Goal: Information Seeking & Learning: Check status

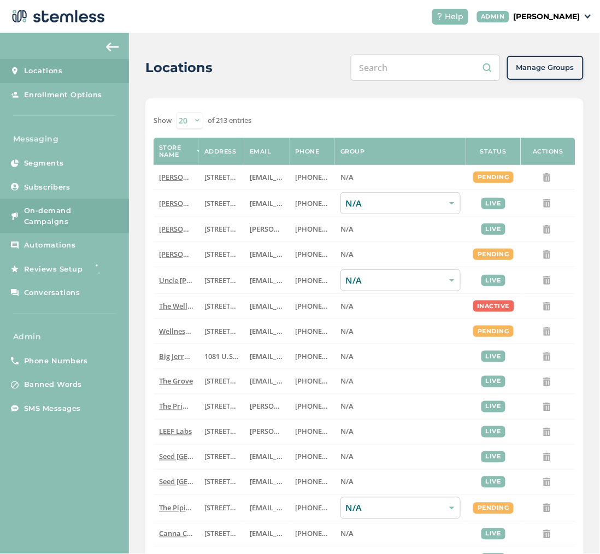
click at [51, 212] on span "On-demand Campaigns" at bounding box center [71, 215] width 94 height 21
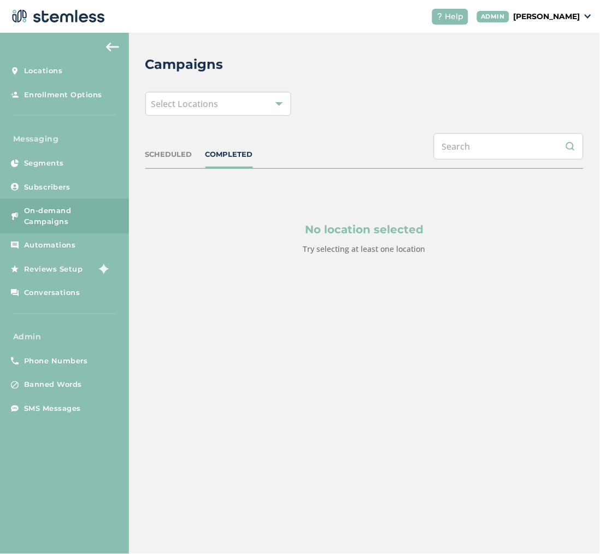
click at [221, 105] on div "Select Locations" at bounding box center [218, 104] width 146 height 24
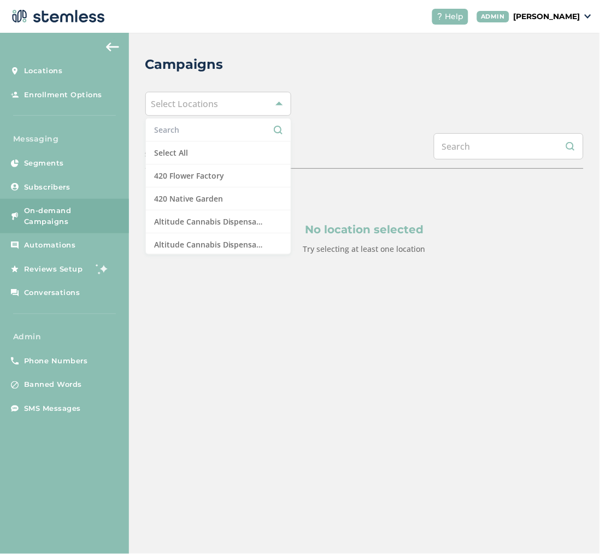
click at [208, 132] on input "text" at bounding box center [218, 129] width 128 height 11
click at [184, 132] on input "text" at bounding box center [218, 129] width 128 height 11
drag, startPoint x: 175, startPoint y: 153, endPoint x: 181, endPoint y: 146, distance: 8.5
click at [175, 154] on li "Select All" at bounding box center [218, 153] width 145 height 23
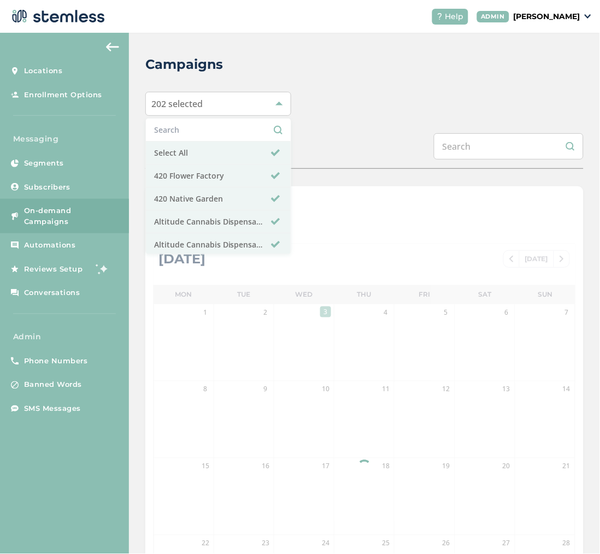
click at [325, 110] on div "202 selected Select All 420 Flower Factory 420 Native Garden Altitude Cannabis …" at bounding box center [364, 104] width 438 height 24
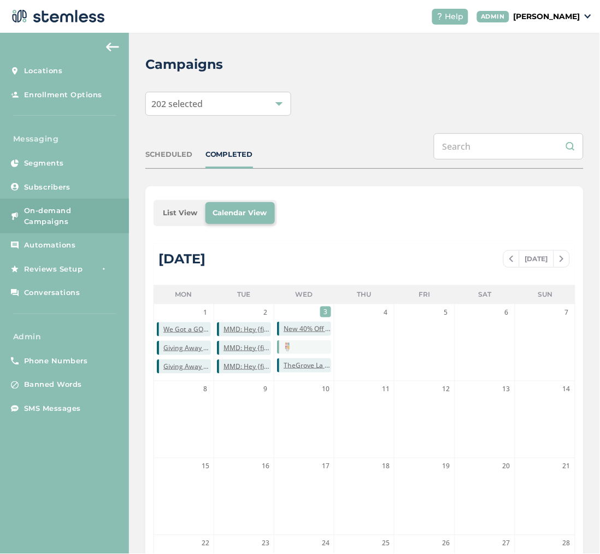
click at [181, 218] on li "List View" at bounding box center [181, 213] width 50 height 22
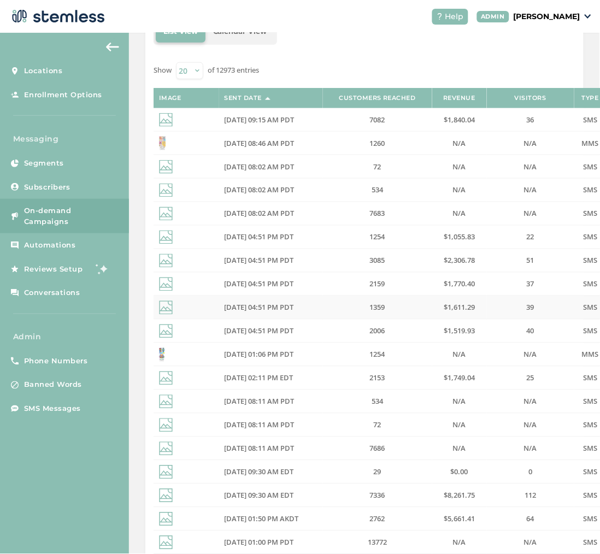
scroll to position [182, 0]
click at [280, 260] on span "[DATE] 04:51 PM PDT" at bounding box center [259, 260] width 69 height 10
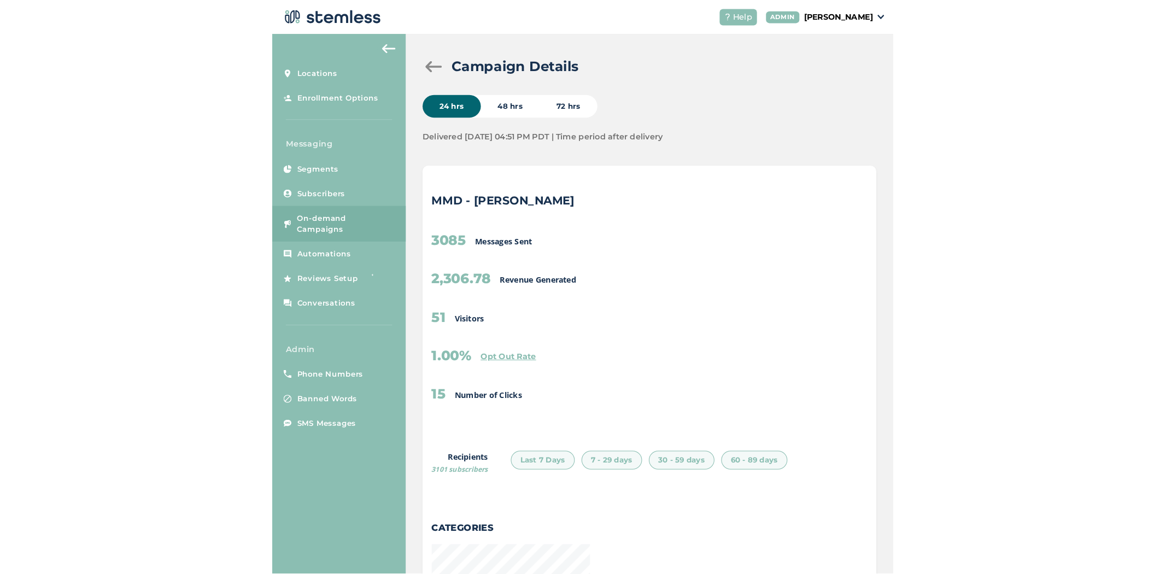
scroll to position [1560, 433]
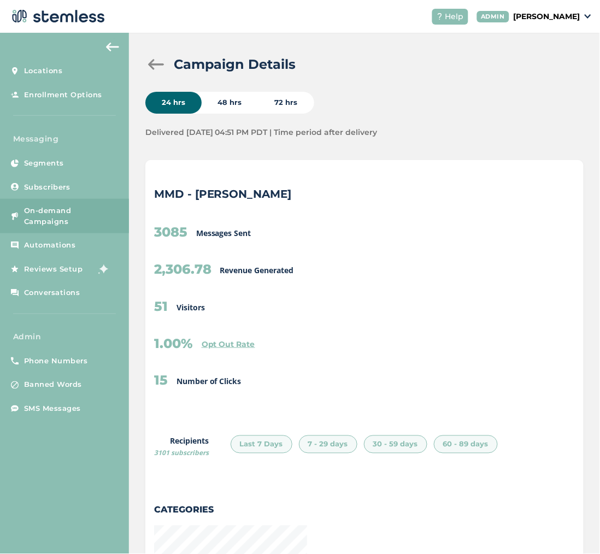
click at [47, 210] on span "On-demand Campaigns" at bounding box center [71, 215] width 94 height 21
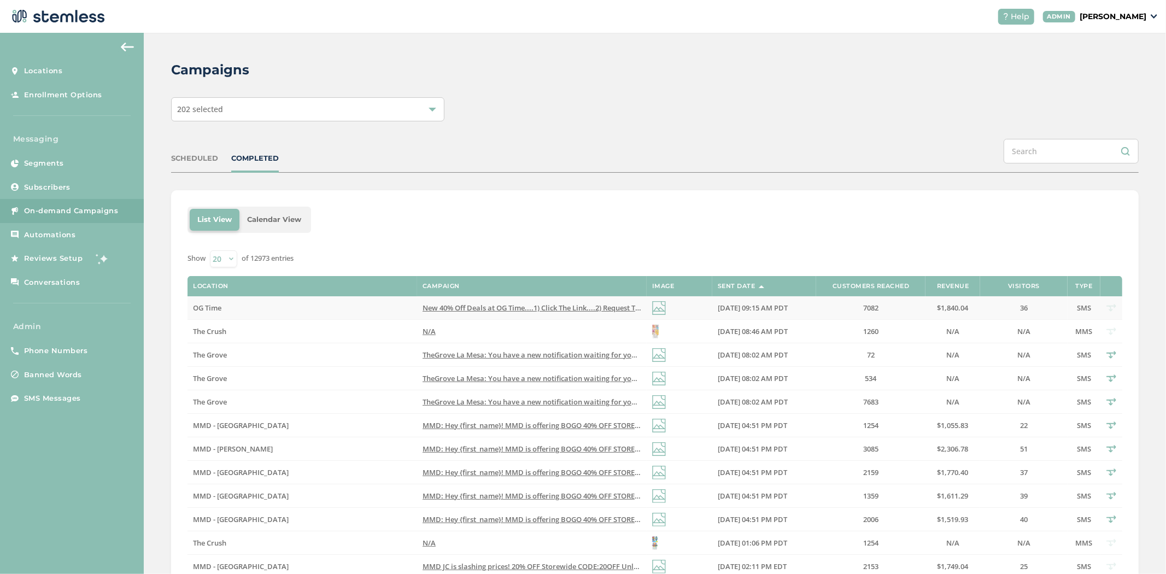
click at [572, 310] on span "New 40% Off Deals at OG Time....1) Click The Link....2) Request The Code...3) I…" at bounding box center [716, 308] width 589 height 10
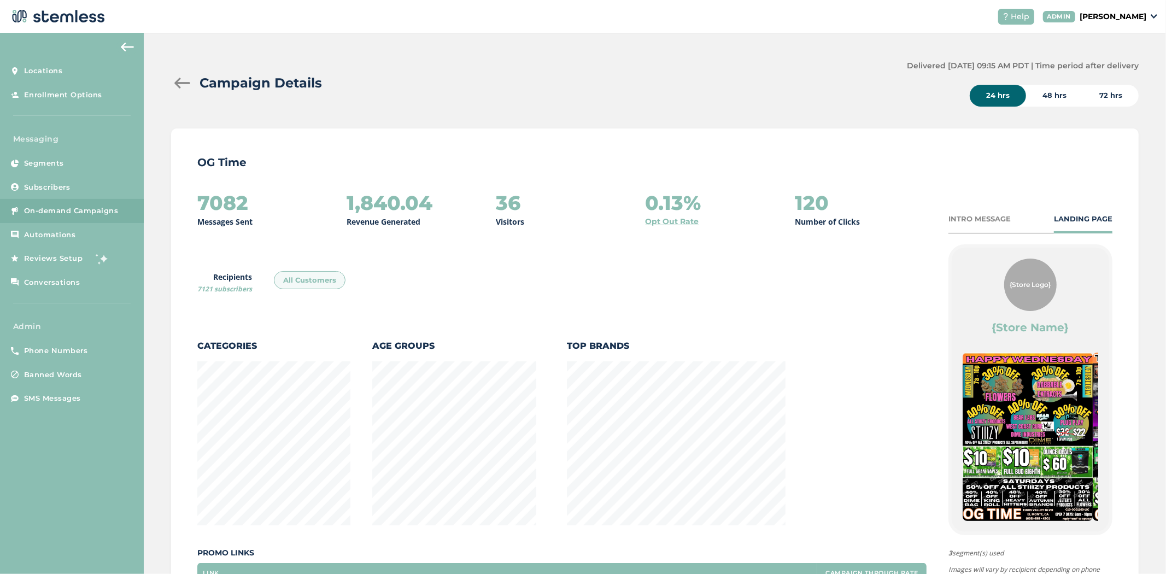
scroll to position [574, 962]
click at [600, 218] on div "INTRO MESSAGE" at bounding box center [979, 219] width 62 height 11
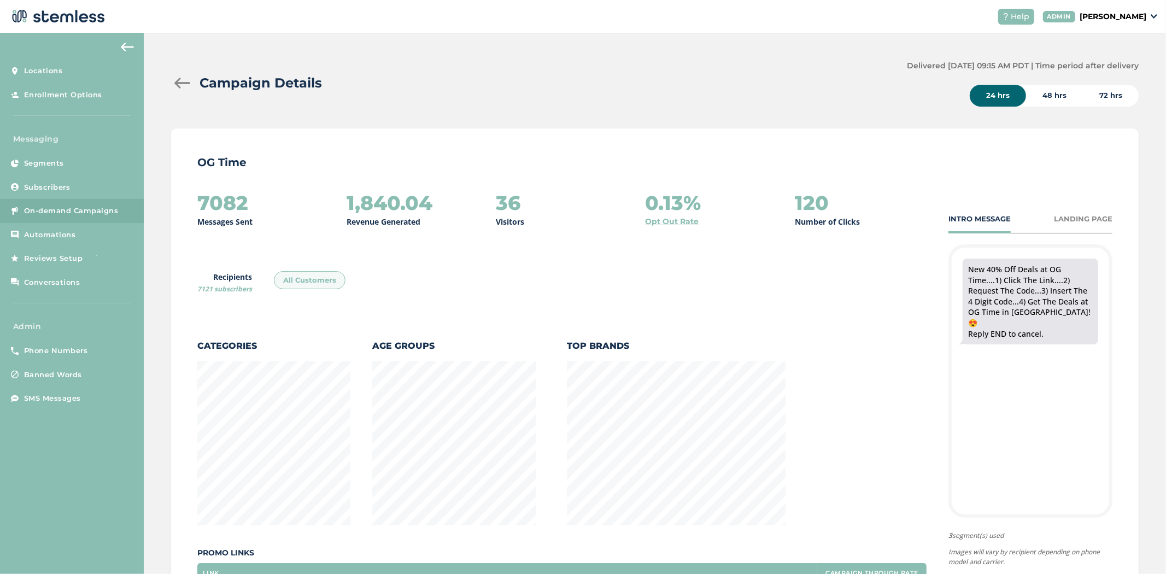
scroll to position [0, 0]
drag, startPoint x: 962, startPoint y: 266, endPoint x: 1080, endPoint y: 337, distance: 138.5
click at [600, 337] on div "New 40% Off Deals at OG Time....1) Click The Link....2) Request The Code...3) I…" at bounding box center [1030, 302] width 157 height 108
click at [600, 328] on div "New 40% Off Deals at OG Time....1) Click The Link....2) Request The Code...3) I…" at bounding box center [1030, 302] width 136 height 86
click at [600, 216] on div "LANDING PAGE" at bounding box center [1083, 219] width 58 height 11
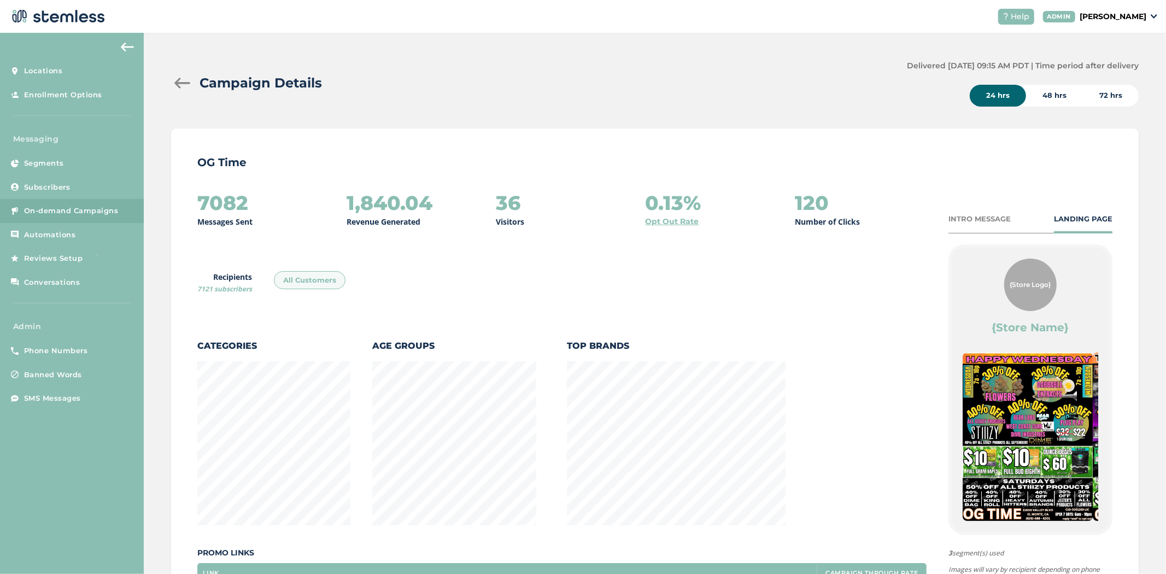
scroll to position [574, 962]
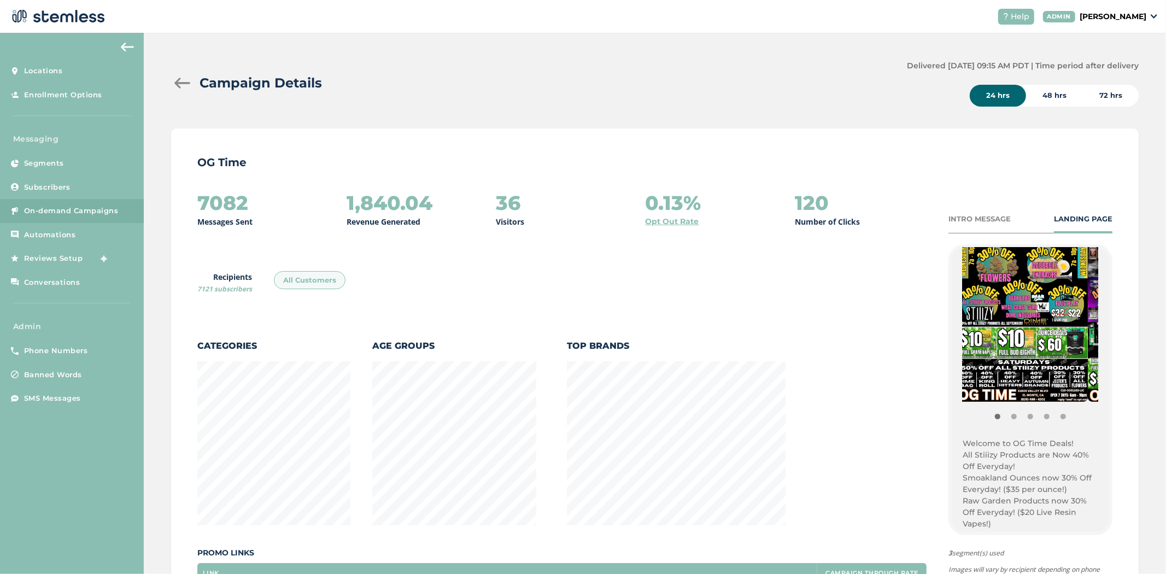
drag, startPoint x: 1046, startPoint y: 357, endPoint x: 989, endPoint y: 354, distance: 56.4
click at [600, 354] on div "7082 Messages Sent 1,840.04 Revenue Generated 36 Visitors 0.13% Opt Out Rate 12…" at bounding box center [654, 439] width 915 height 494
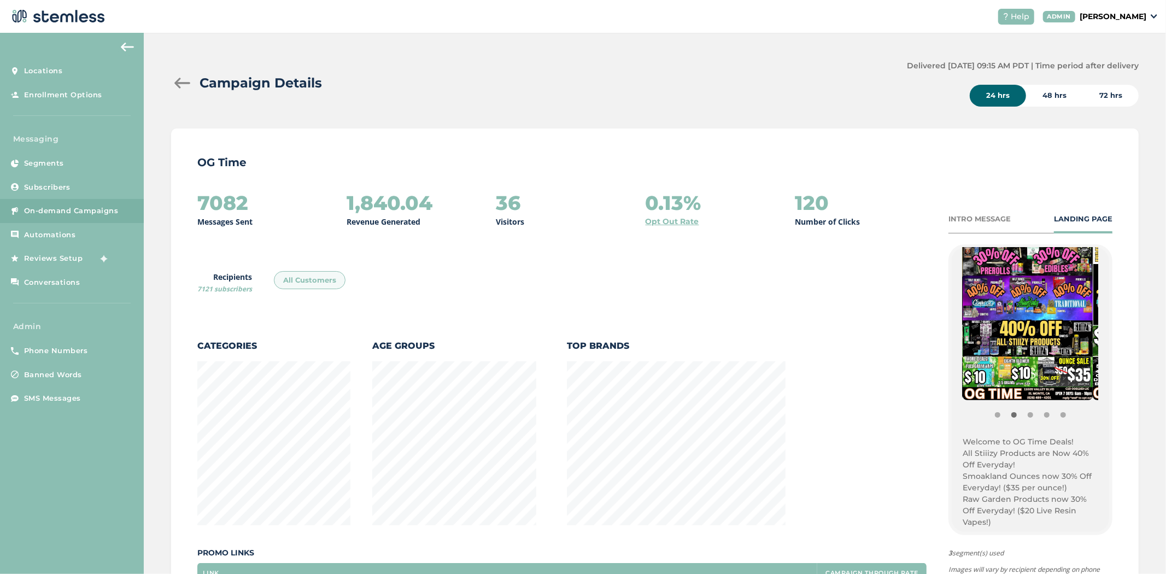
drag, startPoint x: 1044, startPoint y: 336, endPoint x: 930, endPoint y: 351, distance: 114.8
click at [600, 350] on div "7082 Messages Sent 1,840.04 Revenue Generated 36 Visitors 0.13% Opt Out Rate 12…" at bounding box center [654, 439] width 915 height 494
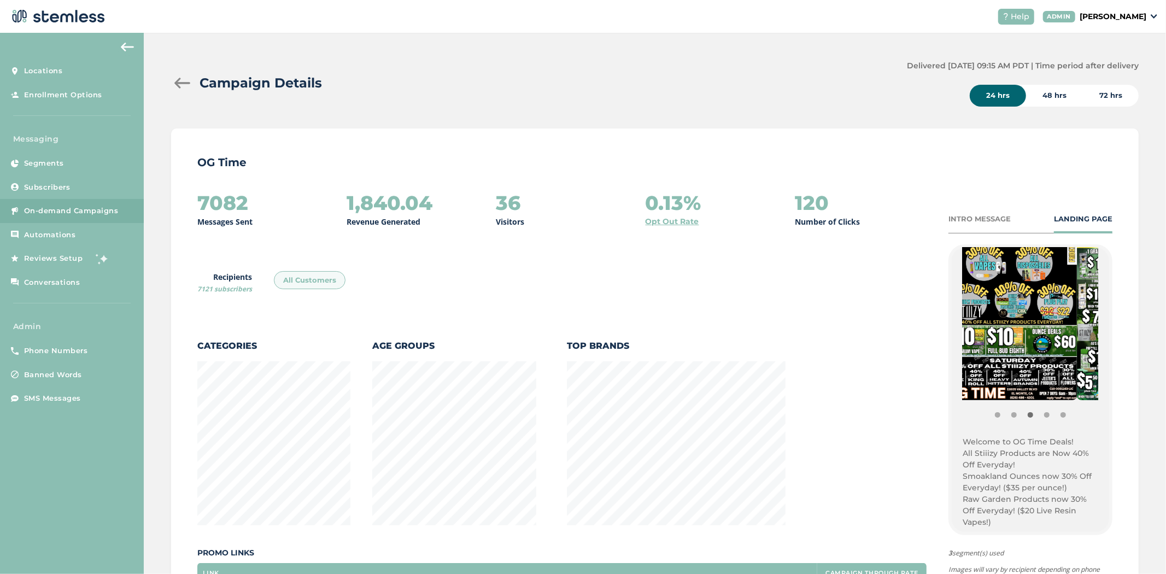
drag, startPoint x: 1024, startPoint y: 336, endPoint x: 958, endPoint y: 340, distance: 66.8
click at [600, 339] on img at bounding box center [1012, 316] width 130 height 168
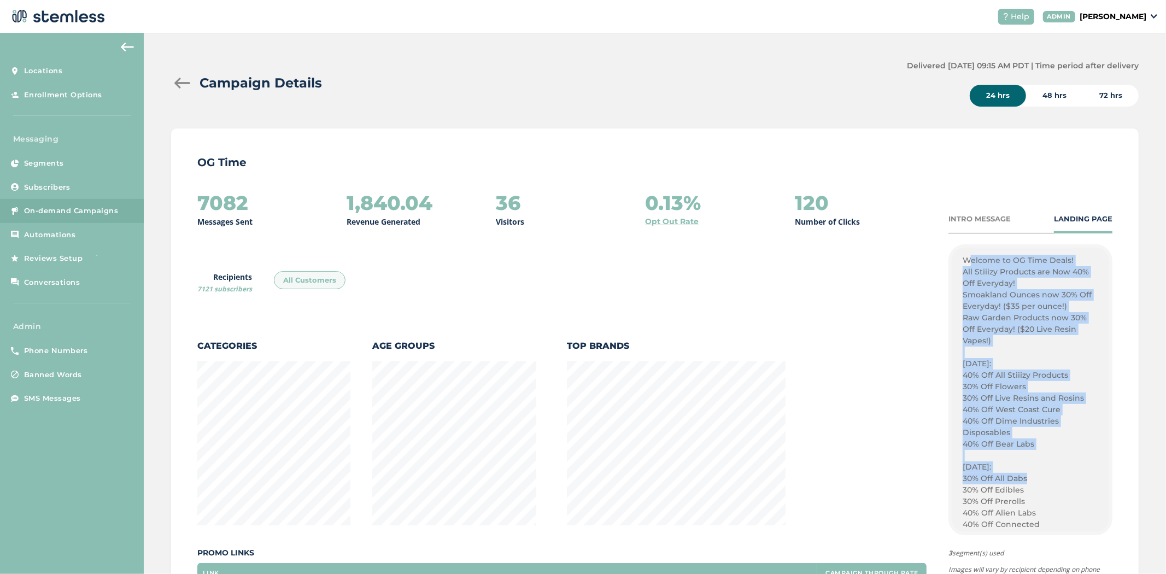
drag, startPoint x: 962, startPoint y: 262, endPoint x: 1048, endPoint y: 484, distance: 237.4
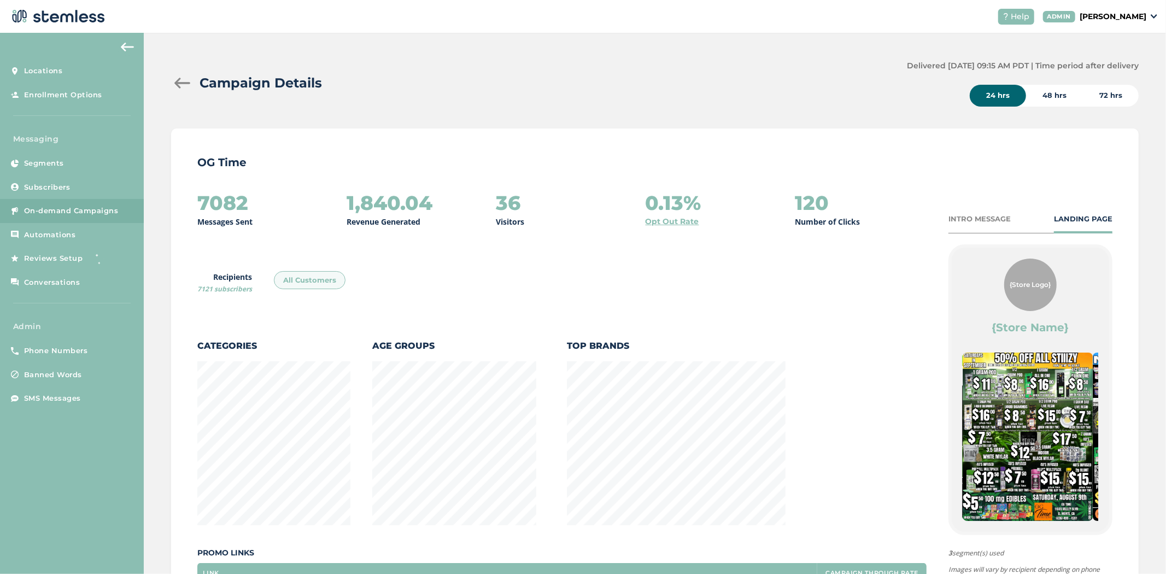
click at [600, 216] on div "INTRO MESSAGE" at bounding box center [979, 219] width 62 height 11
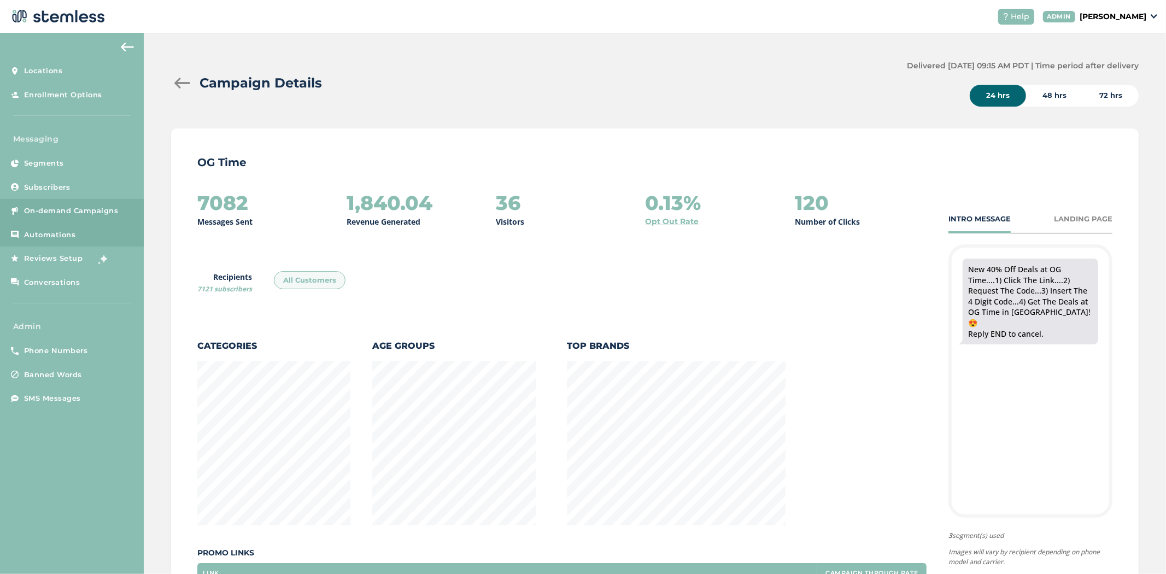
click at [40, 236] on span "Automations" at bounding box center [50, 235] width 52 height 11
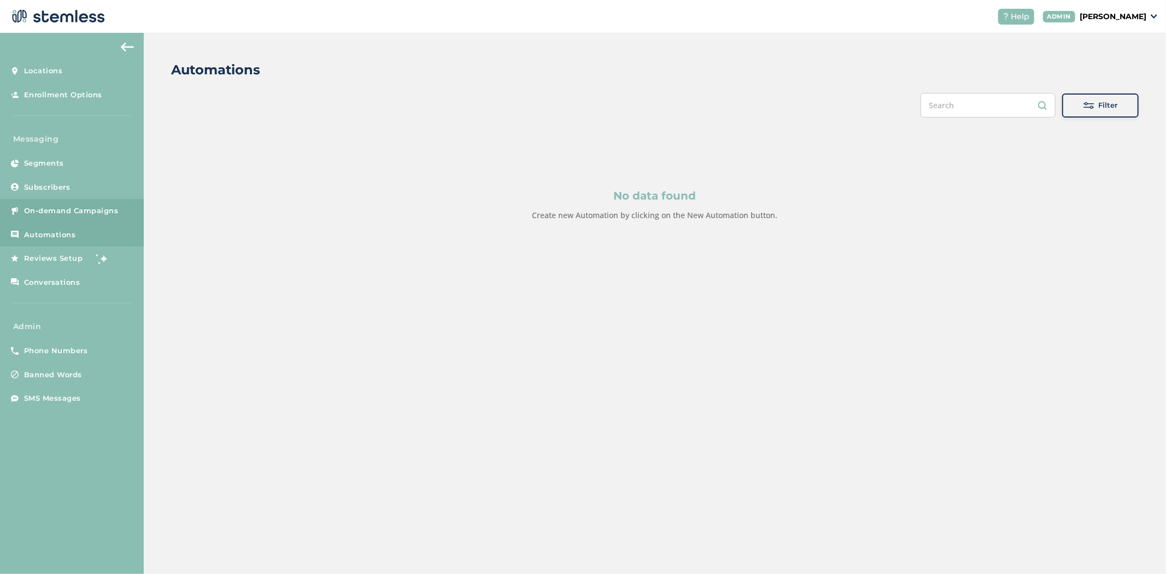
click at [33, 206] on span "On-demand Campaigns" at bounding box center [71, 210] width 95 height 11
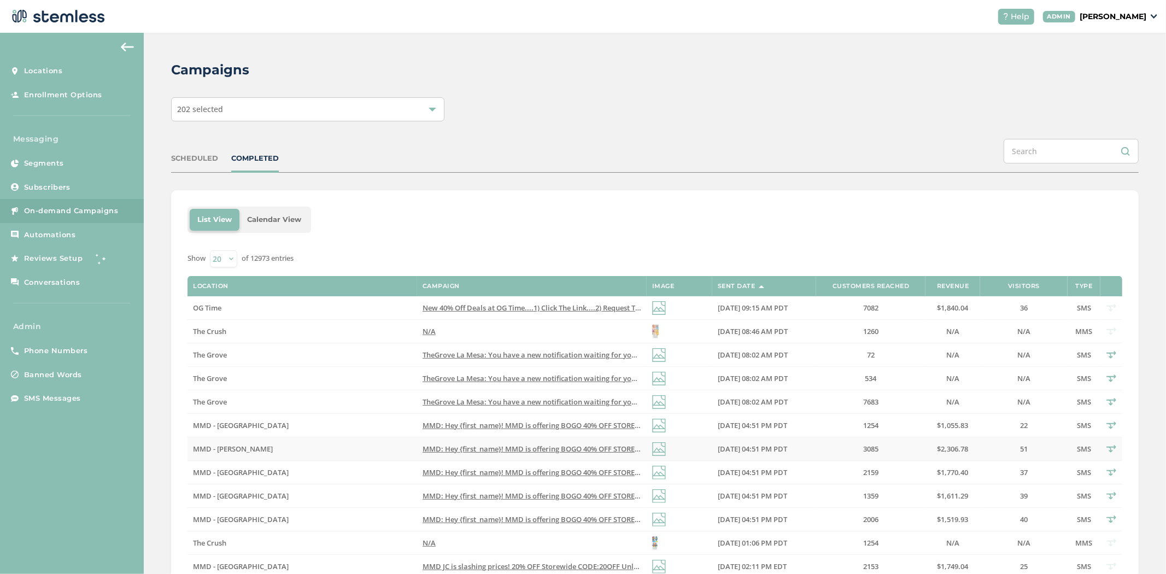
click at [537, 450] on span "MMD: Hey {first_name}! MMD is offering BOGO 40% OFF STOREWIDE (all products & b…" at bounding box center [721, 449] width 598 height 10
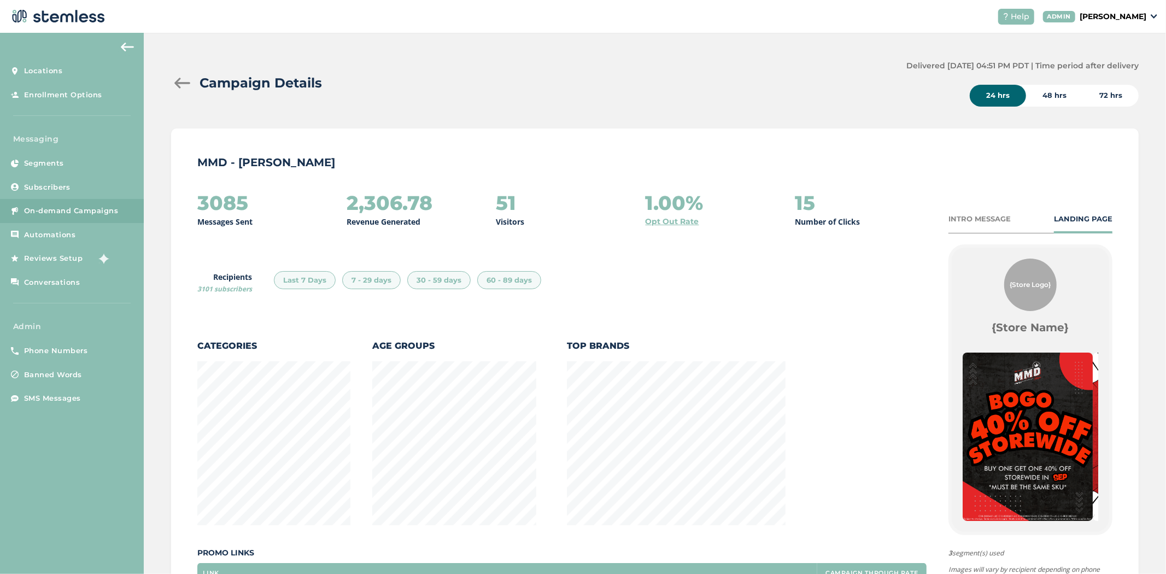
scroll to position [575, 962]
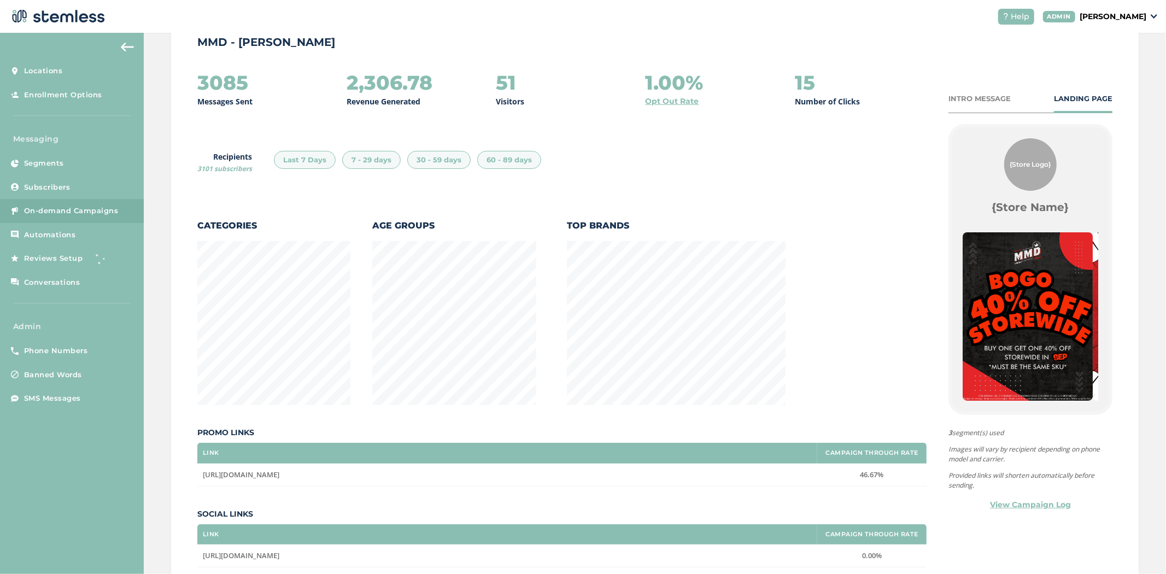
drag, startPoint x: 261, startPoint y: 93, endPoint x: 189, endPoint y: 84, distance: 72.8
click at [189, 84] on div "MMD - [PERSON_NAME] 3085 Messages Sent 2,306.78 Revenue Generated 51 Visitors 1…" at bounding box center [654, 296] width 967 height 576
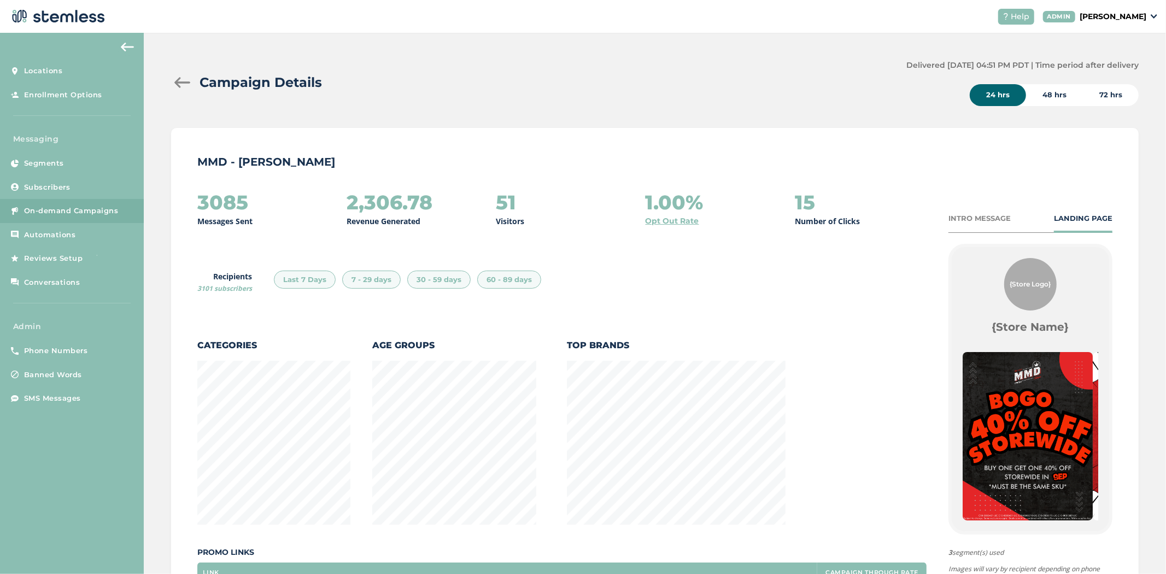
scroll to position [0, 0]
drag, startPoint x: 514, startPoint y: 207, endPoint x: 456, endPoint y: 201, distance: 58.2
click at [456, 201] on div "3085 Messages Sent 2,306.78 Revenue Generated 51 Visitors 1.00% Opt Out Rate 15…" at bounding box center [561, 210] width 729 height 36
drag, startPoint x: 342, startPoint y: 204, endPoint x: 371, endPoint y: 203, distance: 28.4
click at [369, 203] on div "3085 Messages Sent 2,306.78 Revenue Generated 51 Visitors 1.00% Opt Out Rate 15…" at bounding box center [561, 210] width 729 height 36
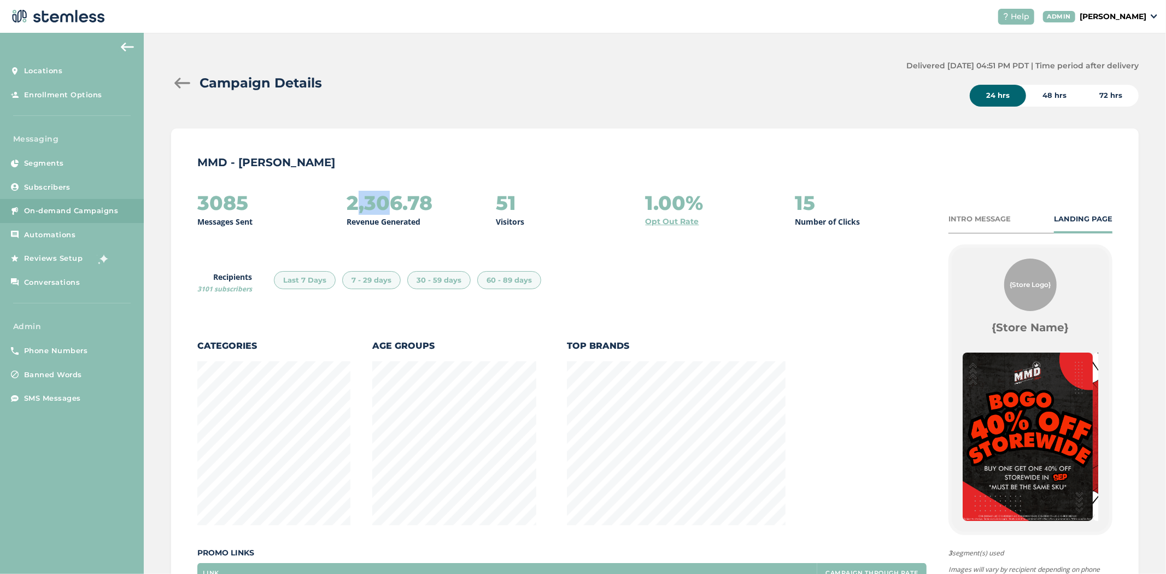
drag, startPoint x: 624, startPoint y: 208, endPoint x: 731, endPoint y: 200, distance: 107.4
click at [600, 200] on div "3085 Messages Sent 2,306.78 Revenue Generated 51 Visitors 1.00% Opt Out Rate 15…" at bounding box center [561, 210] width 729 height 36
drag, startPoint x: 789, startPoint y: 195, endPoint x: 840, endPoint y: 187, distance: 51.3
click at [600, 187] on div "MMD - [PERSON_NAME] 3085 Messages Sent 2,306.78 Revenue Generated 51 Visitors 1…" at bounding box center [654, 416] width 967 height 576
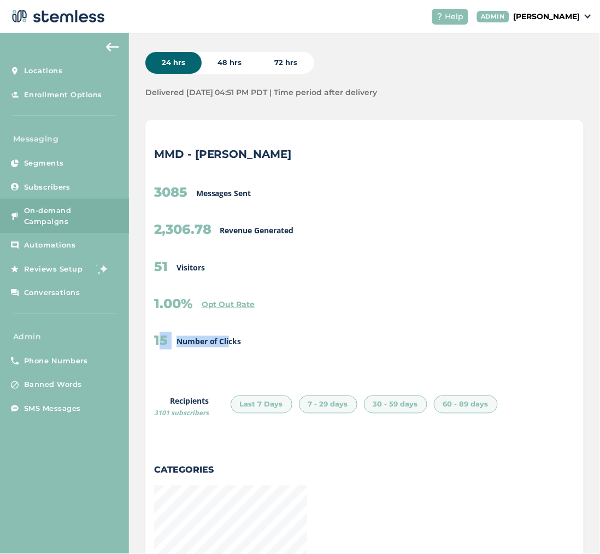
scroll to position [575, 962]
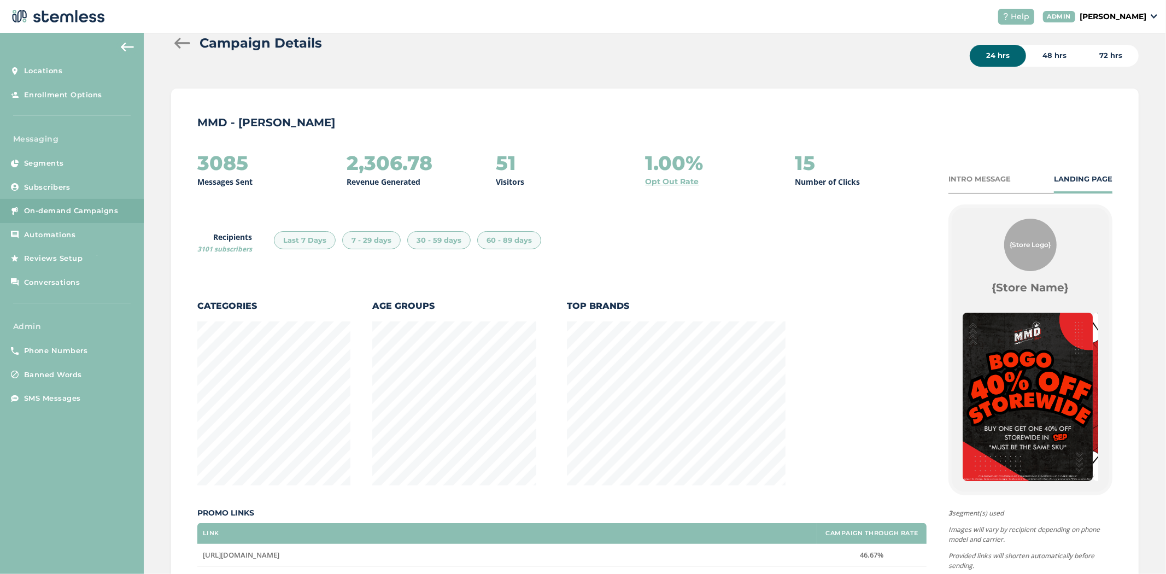
click at [600, 235] on div "3085 Messages Sent 2,306.78 Revenue Generated 51 Visitors 1.00% Opt Out Rate 15…" at bounding box center [561, 400] width 729 height 496
drag, startPoint x: 268, startPoint y: 168, endPoint x: 198, endPoint y: 167, distance: 70.0
click at [198, 167] on div "3085 Messages Sent" at bounding box center [263, 170] width 132 height 36
click at [271, 153] on div "3085 Messages Sent" at bounding box center [263, 170] width 132 height 36
drag, startPoint x: 195, startPoint y: 156, endPoint x: 265, endPoint y: 158, distance: 70.5
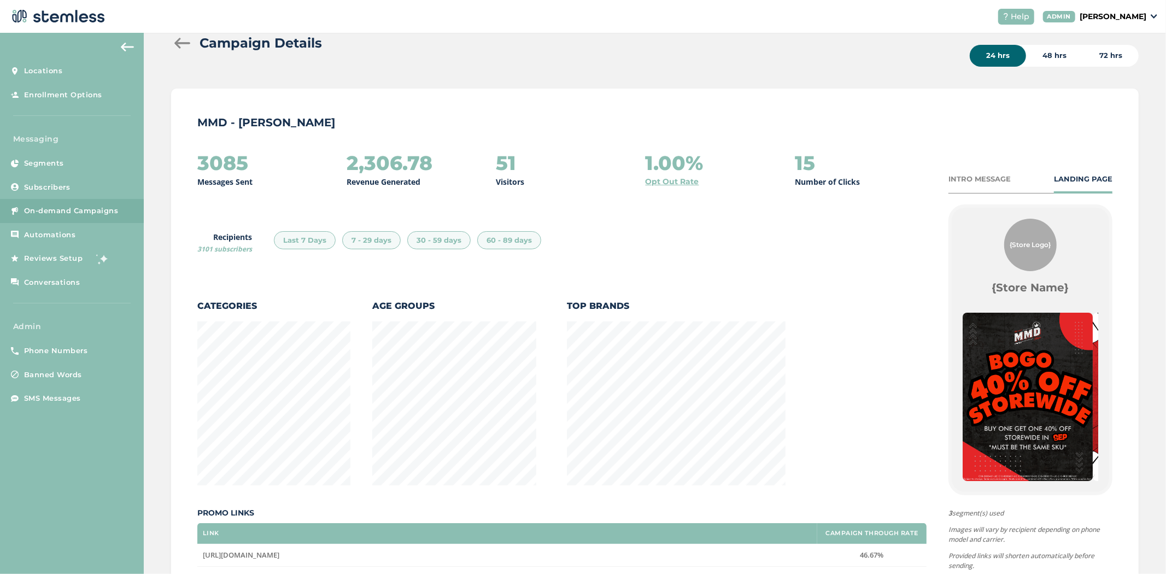
click at [265, 158] on div "MMD - [PERSON_NAME] 3085 Messages Sent 2,306.78 Revenue Generated 51 Visitors 1…" at bounding box center [654, 377] width 967 height 576
drag, startPoint x: 524, startPoint y: 168, endPoint x: 491, endPoint y: 169, distance: 32.8
click at [491, 169] on div "3085 Messages Sent 2,306.78 Revenue Generated 51 Visitors 1.00% Opt Out Rate 15…" at bounding box center [561, 170] width 729 height 36
drag, startPoint x: 265, startPoint y: 167, endPoint x: 200, endPoint y: 168, distance: 64.5
click at [200, 168] on div "3085 Messages Sent" at bounding box center [263, 170] width 132 height 36
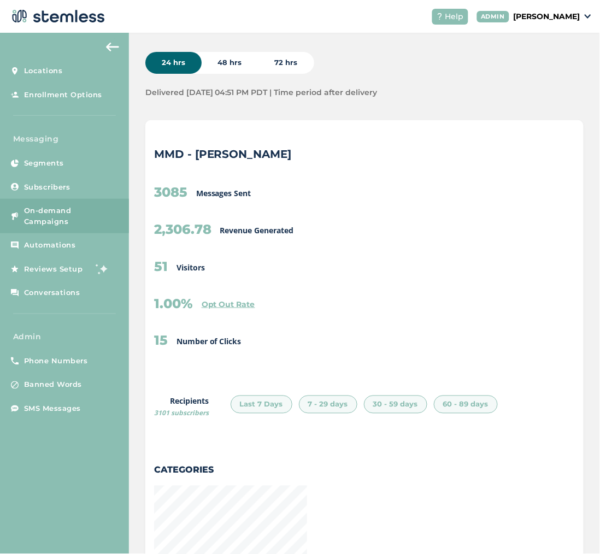
scroll to position [1560, 433]
